Goal: Check status: Check status

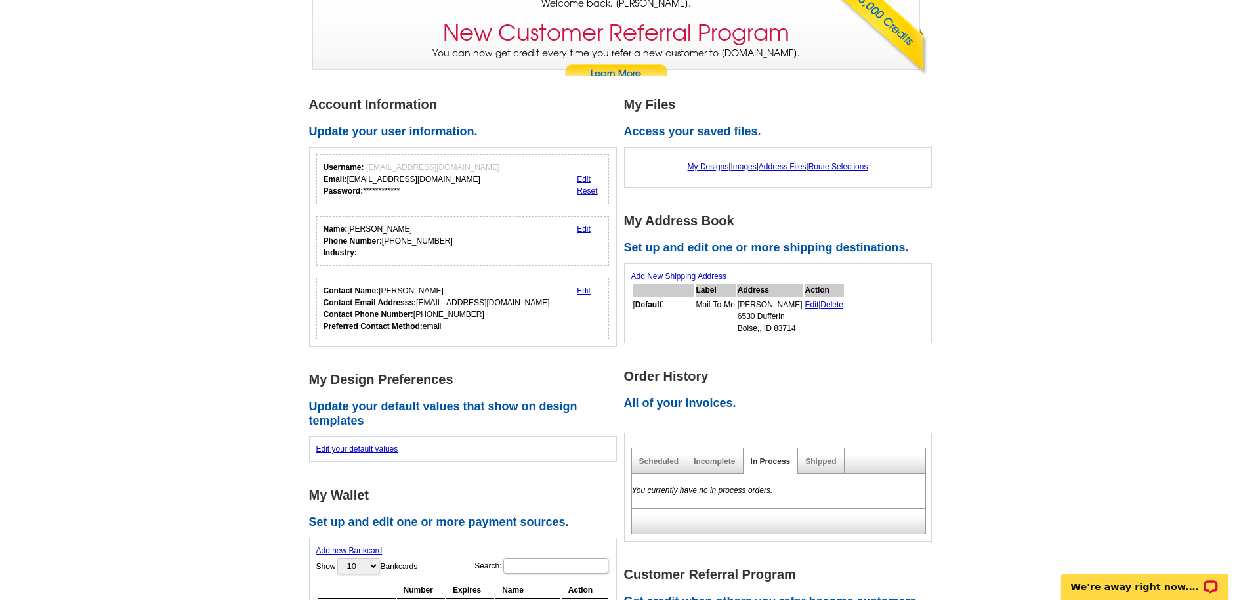
scroll to position [116, 0]
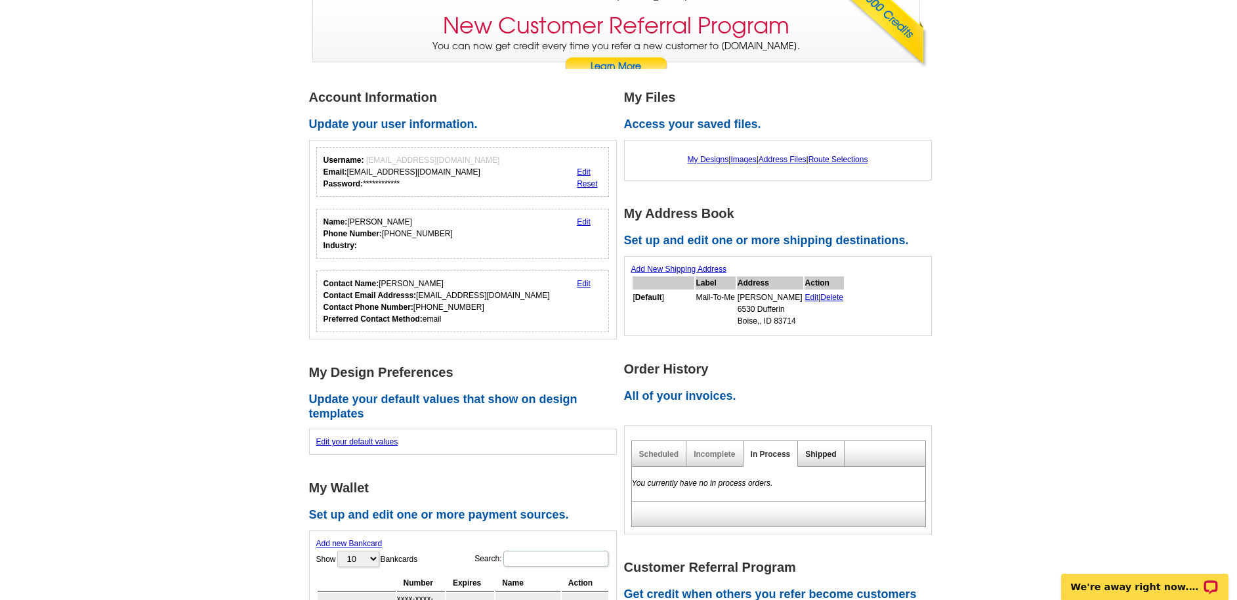
click at [813, 454] on link "Shipped" at bounding box center [820, 454] width 31 height 9
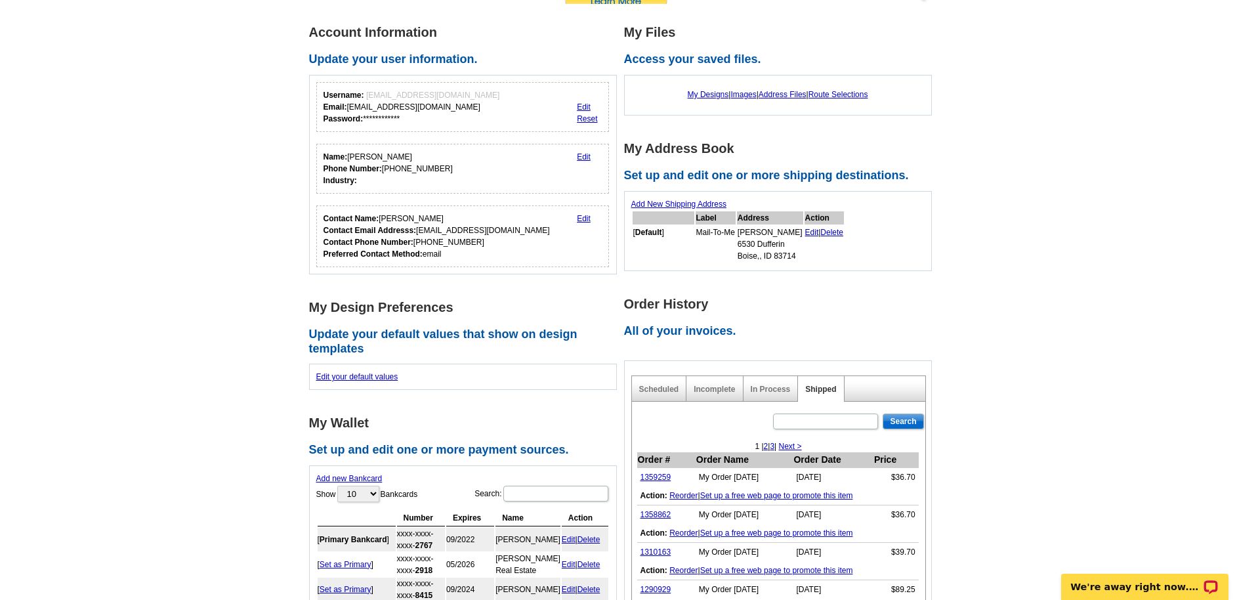
scroll to position [186, 0]
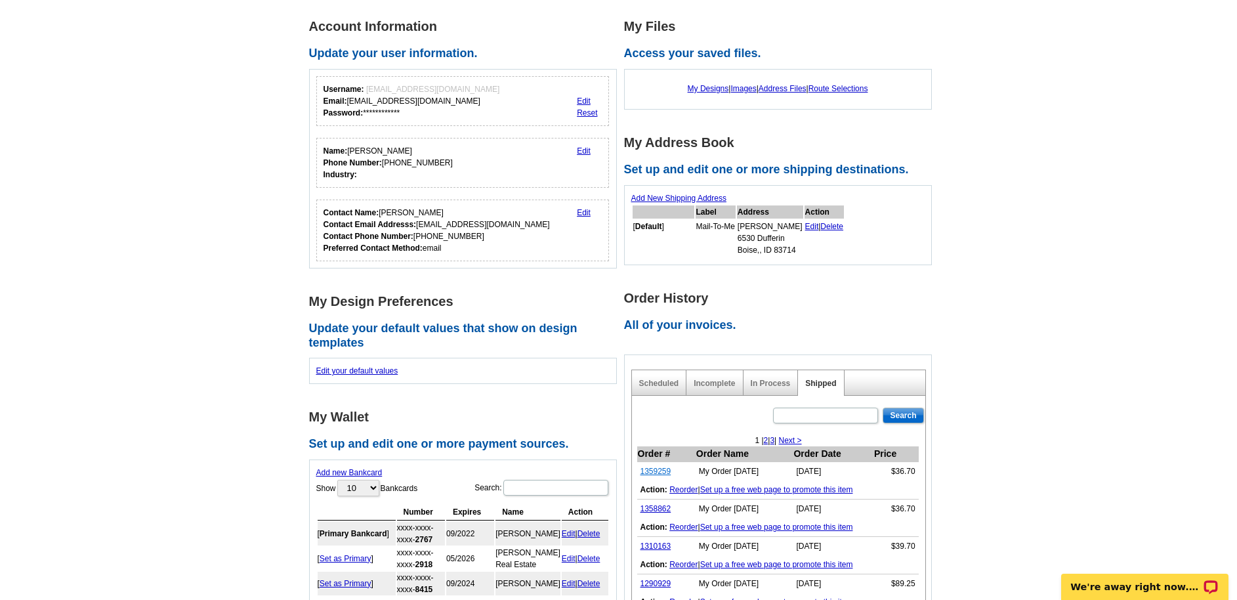
click at [661, 471] on link "1359259" at bounding box center [656, 471] width 31 height 9
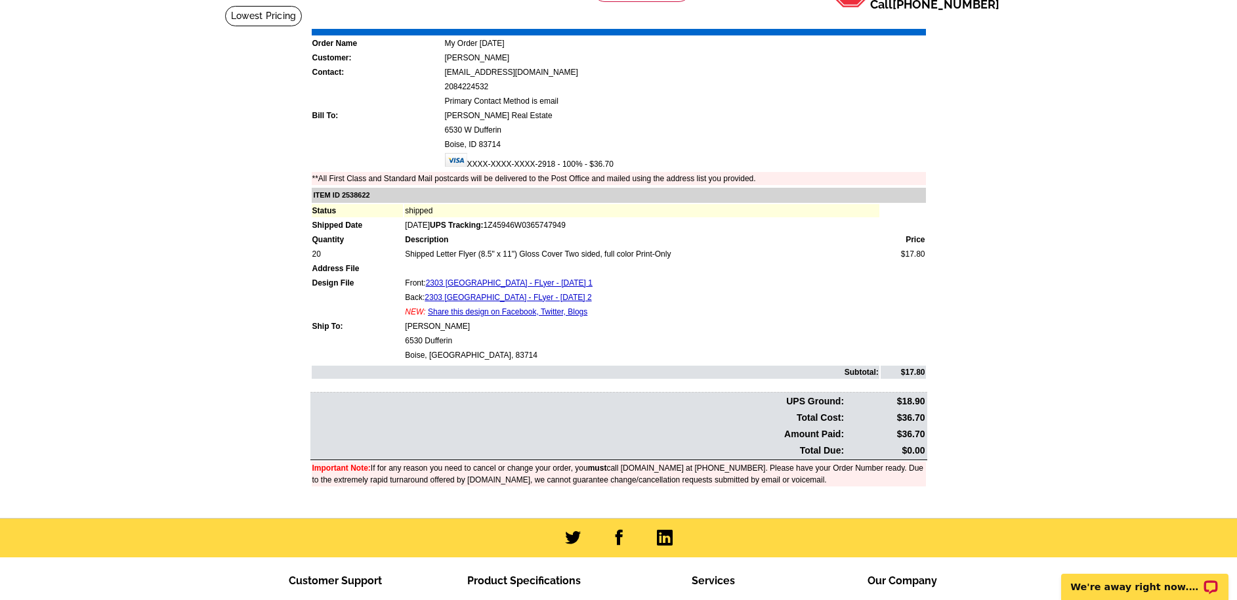
scroll to position [83, 0]
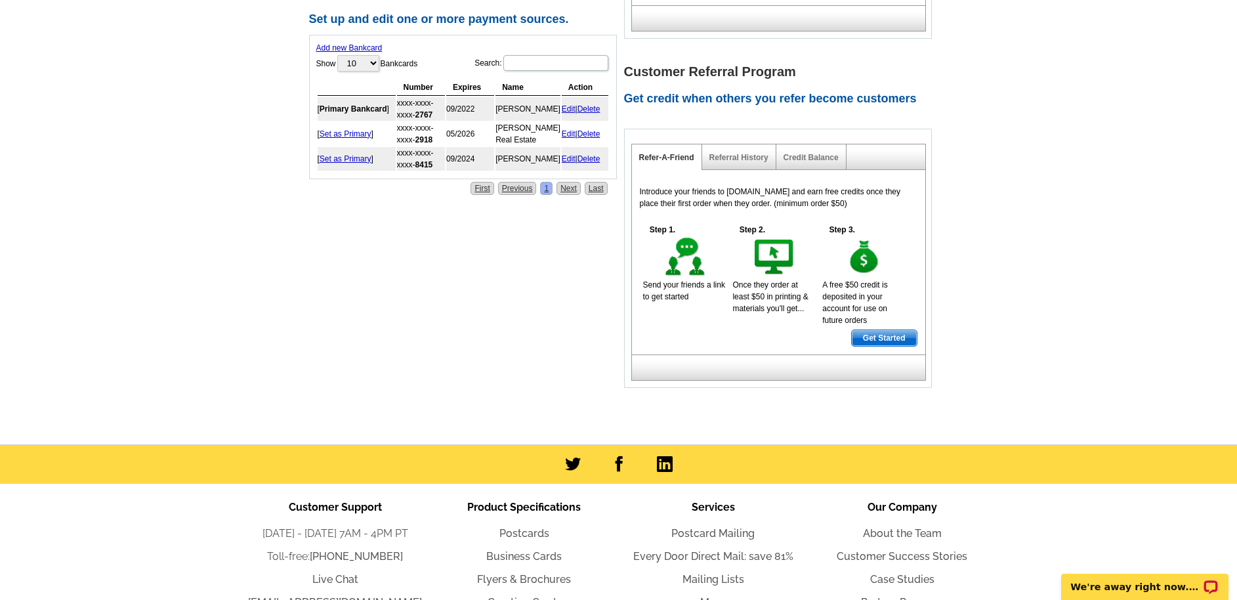
scroll to position [223, 0]
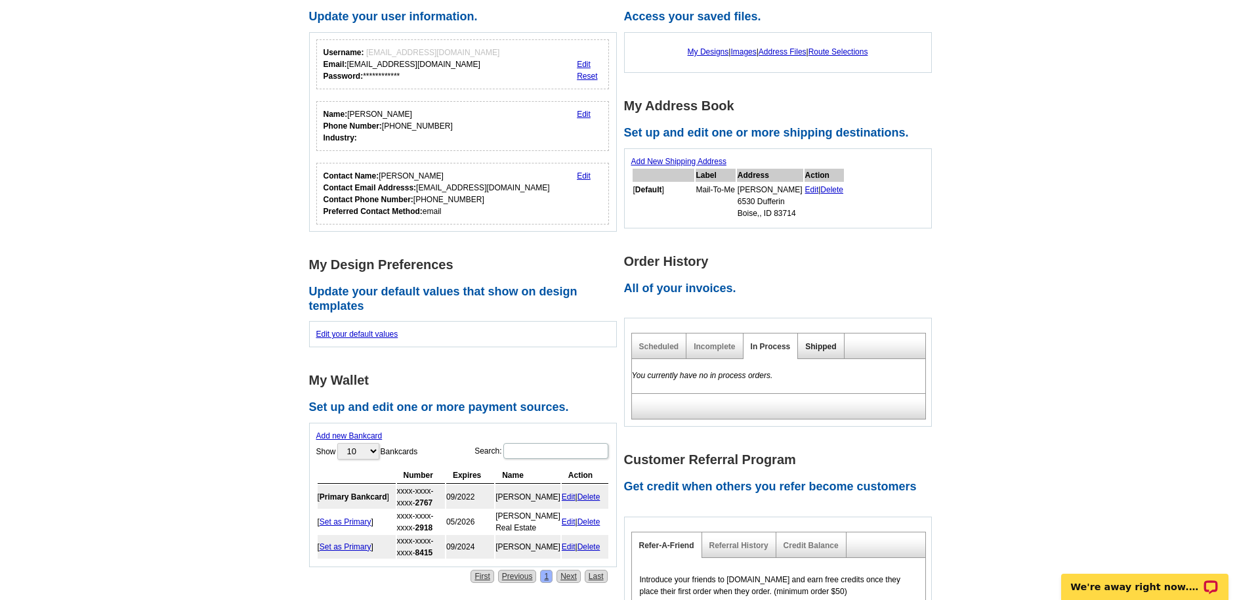
click at [815, 349] on link "Shipped" at bounding box center [820, 346] width 31 height 9
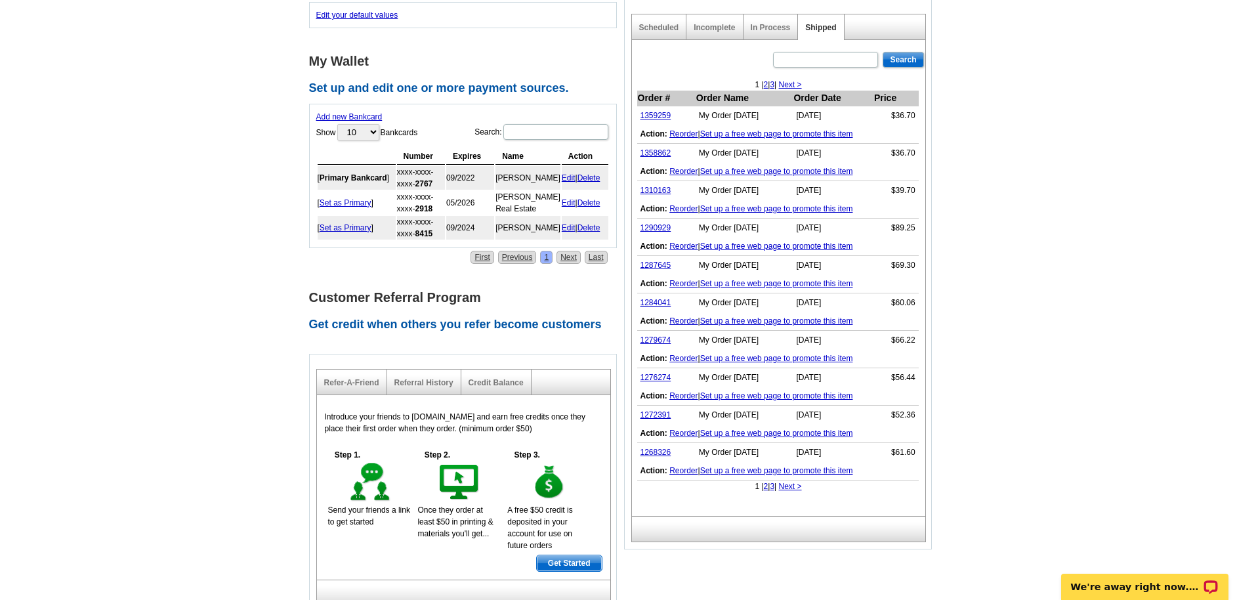
scroll to position [522, 0]
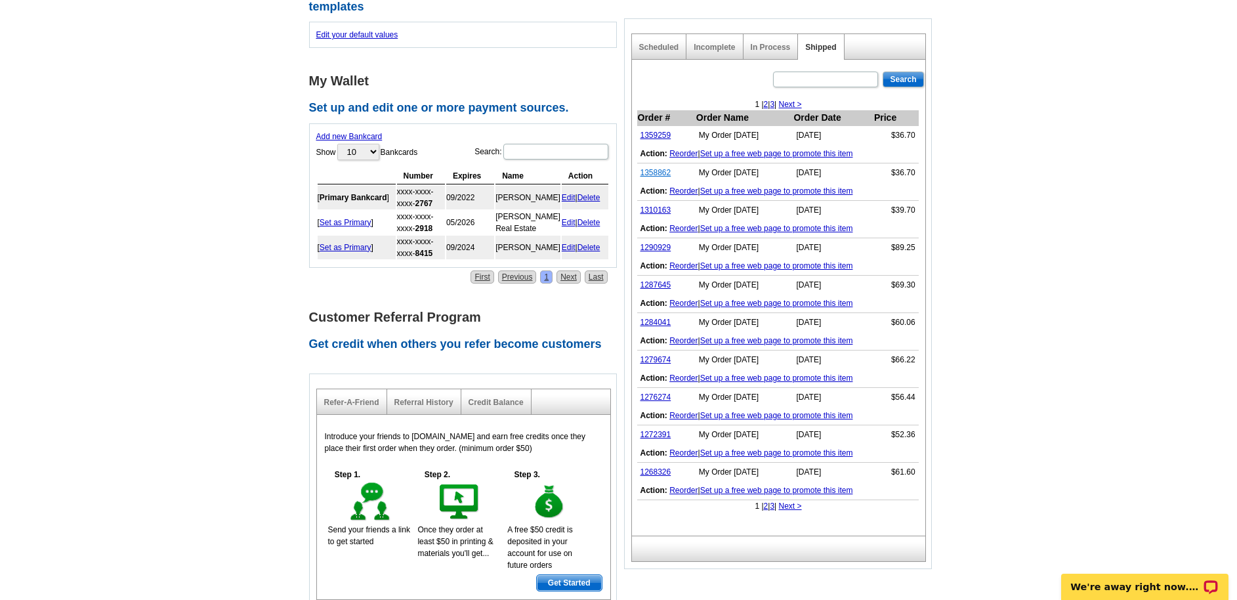
click at [658, 171] on link "1358862" at bounding box center [656, 172] width 31 height 9
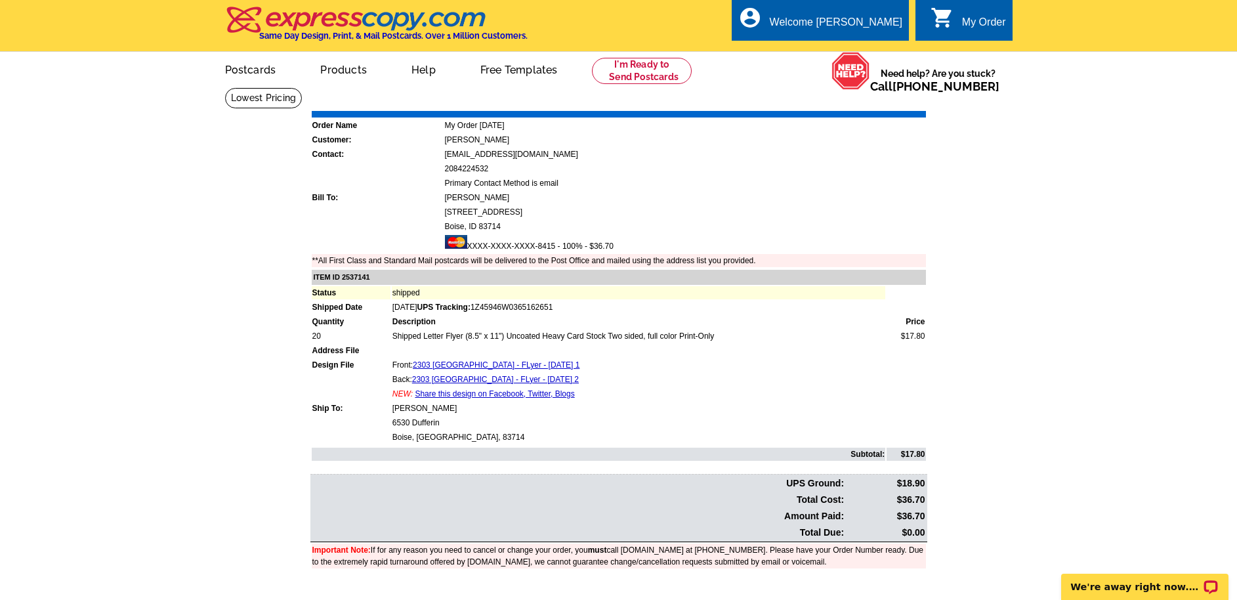
drag, startPoint x: 733, startPoint y: 140, endPoint x: 744, endPoint y: 138, distance: 10.7
